Goal: Complete application form

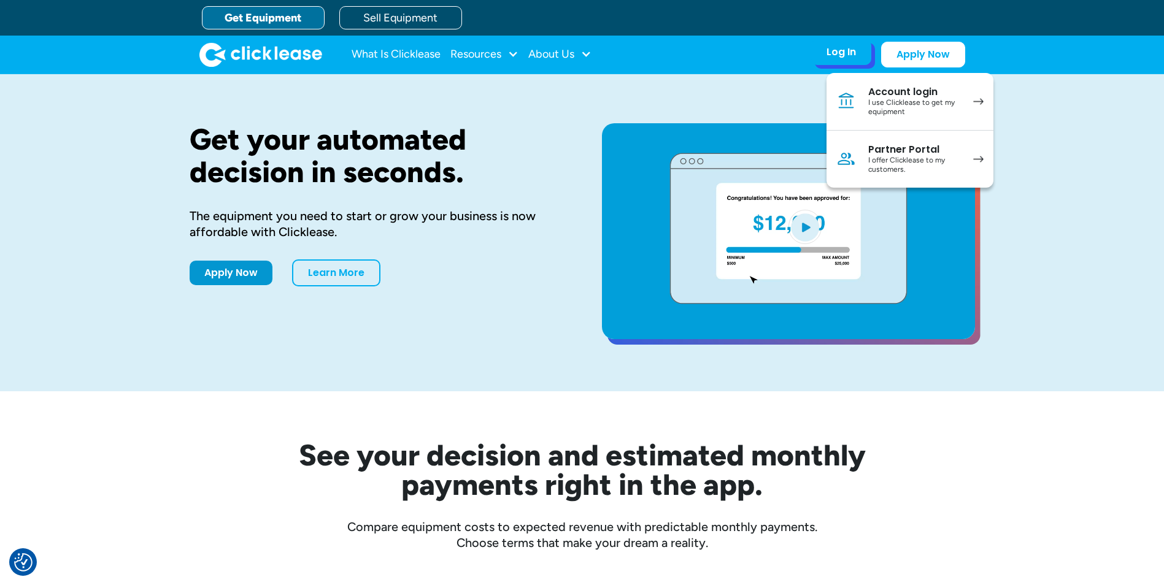
click at [873, 99] on div "I use Clicklease to get my equipment" at bounding box center [914, 107] width 93 height 19
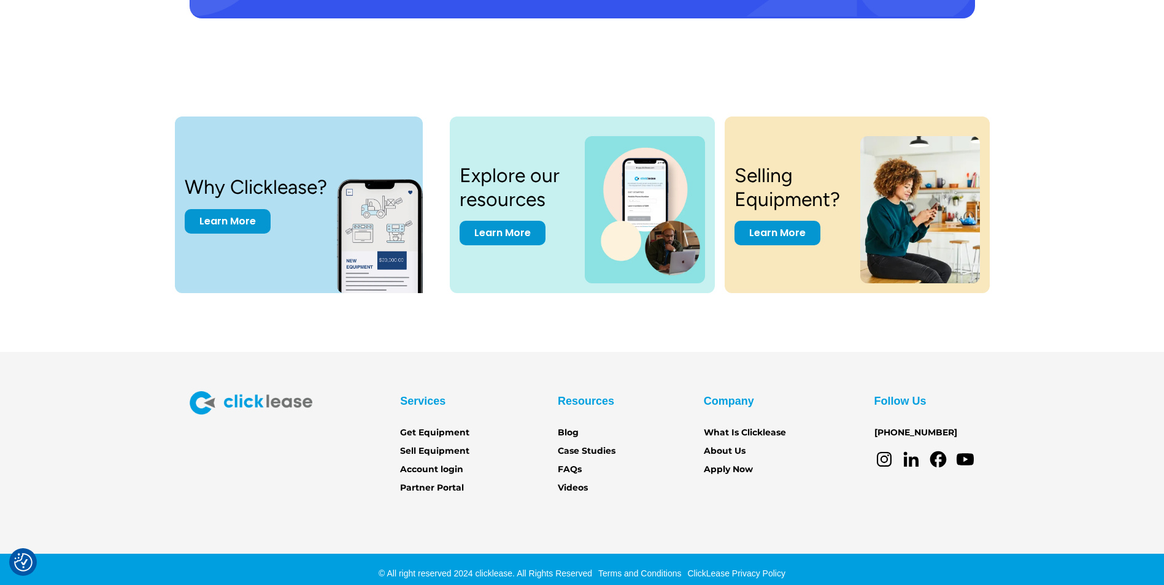
scroll to position [2527, 0]
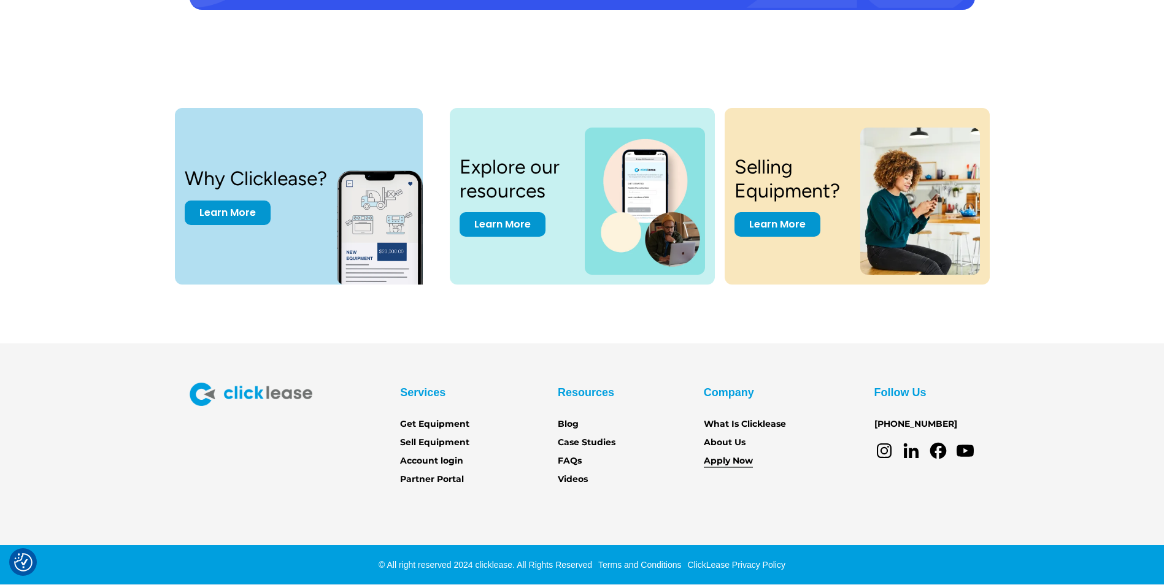
click at [730, 461] on link "Apply Now" at bounding box center [728, 461] width 49 height 13
